Goal: Task Accomplishment & Management: Use online tool/utility

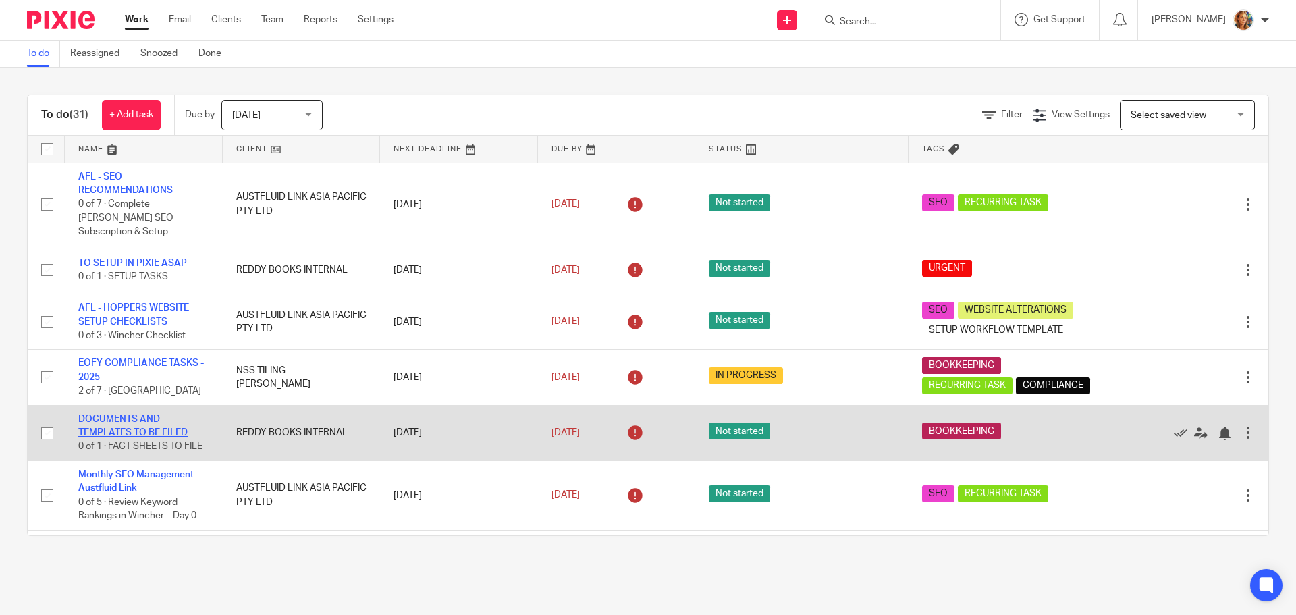
click at [157, 414] on link "DOCUMENTS AND TEMPLATES TO BE FILED" at bounding box center [132, 425] width 109 height 23
click at [188, 418] on td "DOCUMENTS AND TEMPLATES TO BE FILED 0 of 1 · FACT SHEETS TO FILE" at bounding box center [144, 432] width 158 height 55
click at [154, 412] on td "DOCUMENTS AND TEMPLATES TO BE FILED 0 of 1 · FACT SHEETS TO FILE" at bounding box center [144, 432] width 158 height 55
click at [162, 416] on link "DOCUMENTS AND TEMPLATES TO BE FILED" at bounding box center [132, 425] width 109 height 23
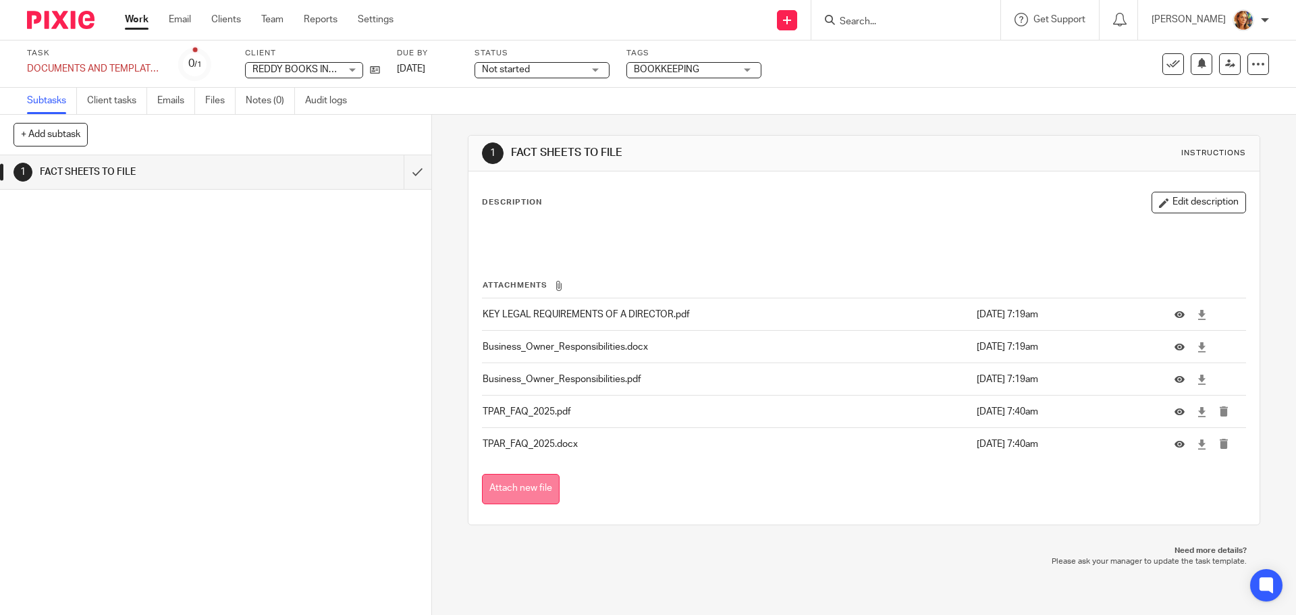
click at [524, 501] on button "Attach new file" at bounding box center [521, 489] width 78 height 30
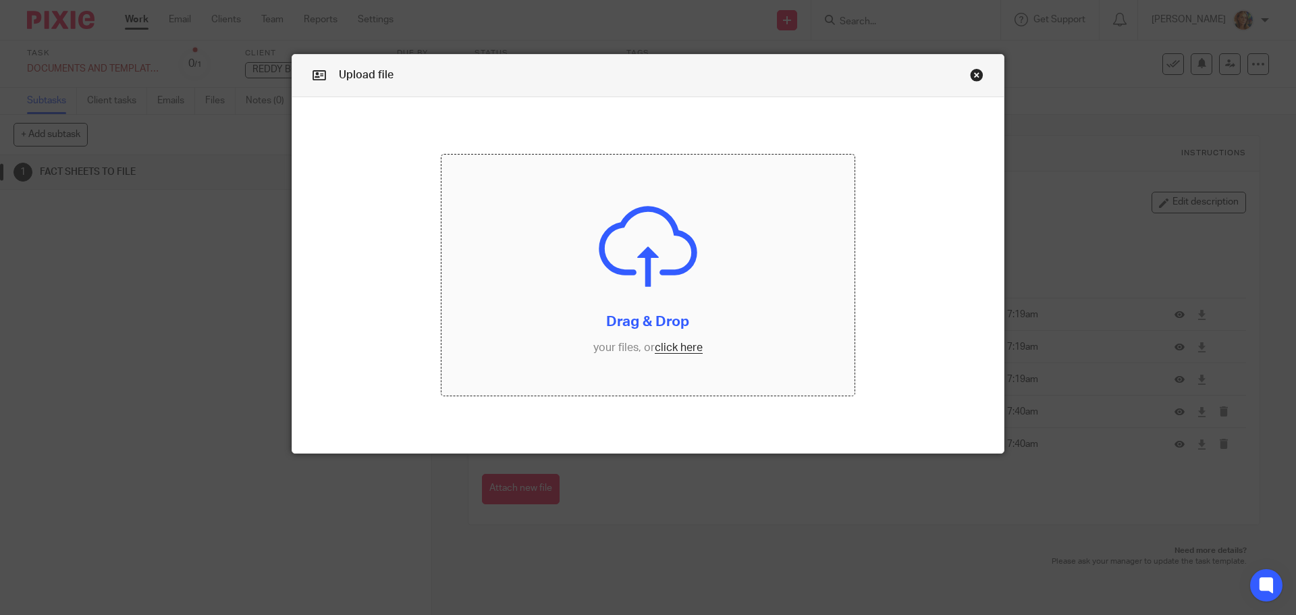
click at [668, 335] on input "file" at bounding box center [648, 276] width 414 height 242
